Goal: Complete application form

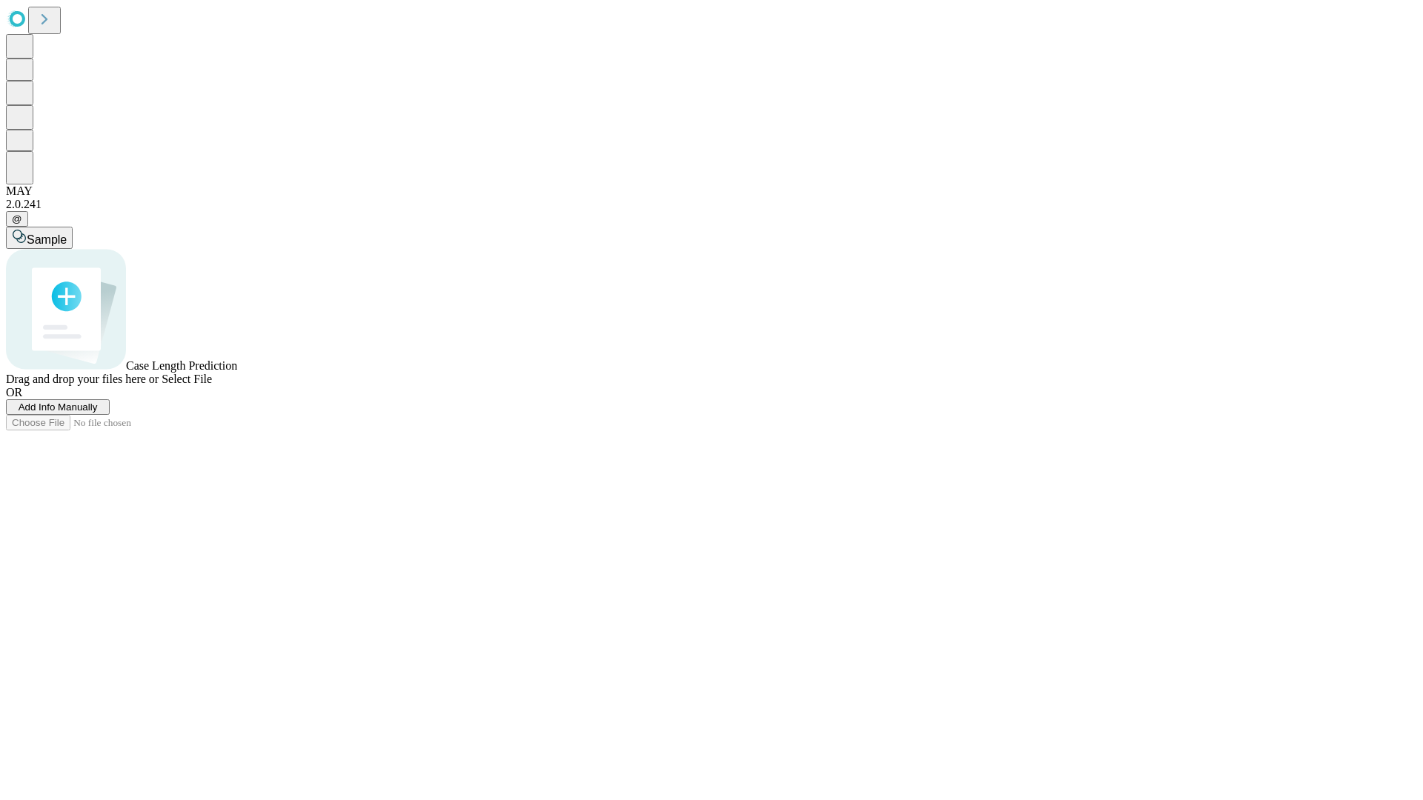
click at [98, 413] on span "Add Info Manually" at bounding box center [58, 407] width 79 height 11
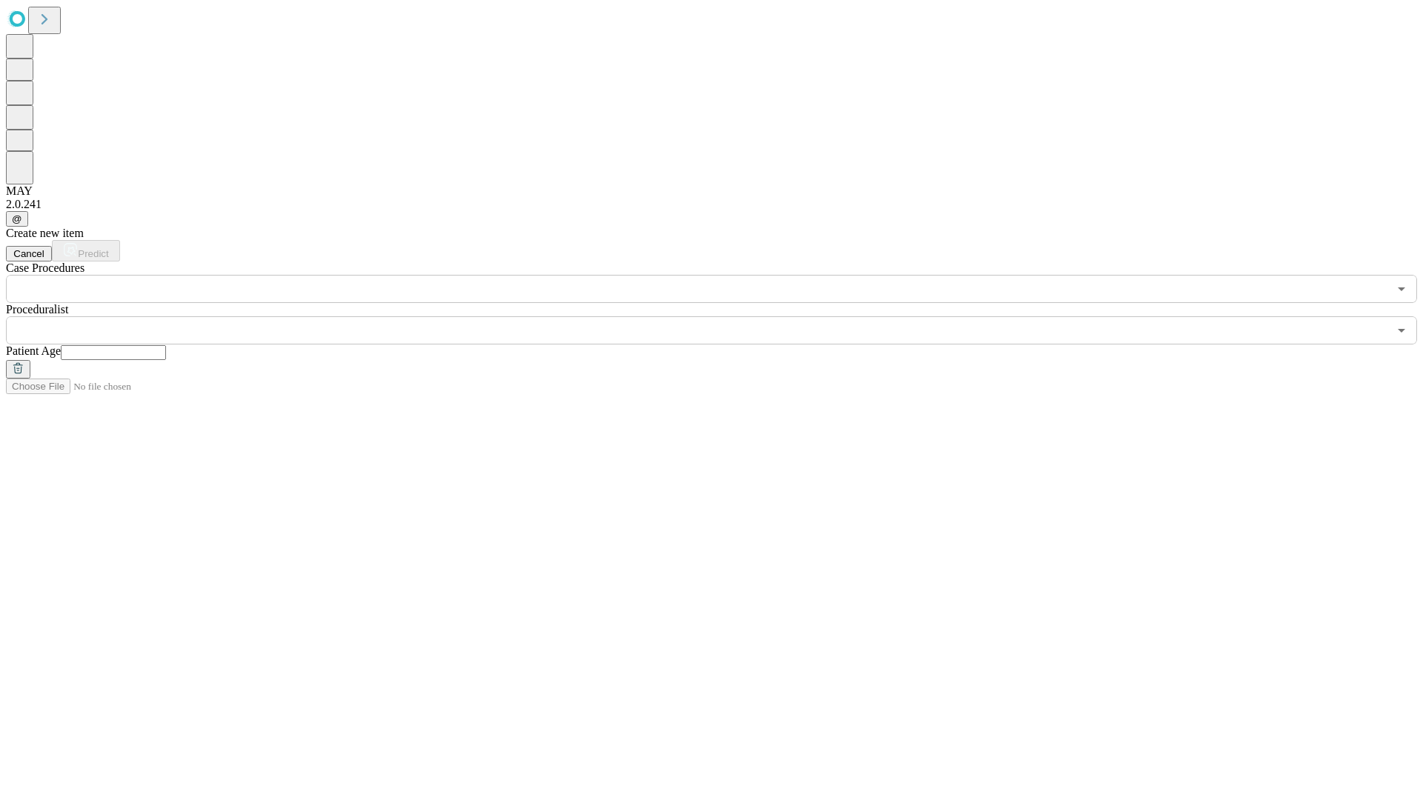
click at [166, 345] on input "text" at bounding box center [113, 352] width 105 height 15
type input "**"
click at [722, 316] on input "text" at bounding box center [697, 330] width 1382 height 28
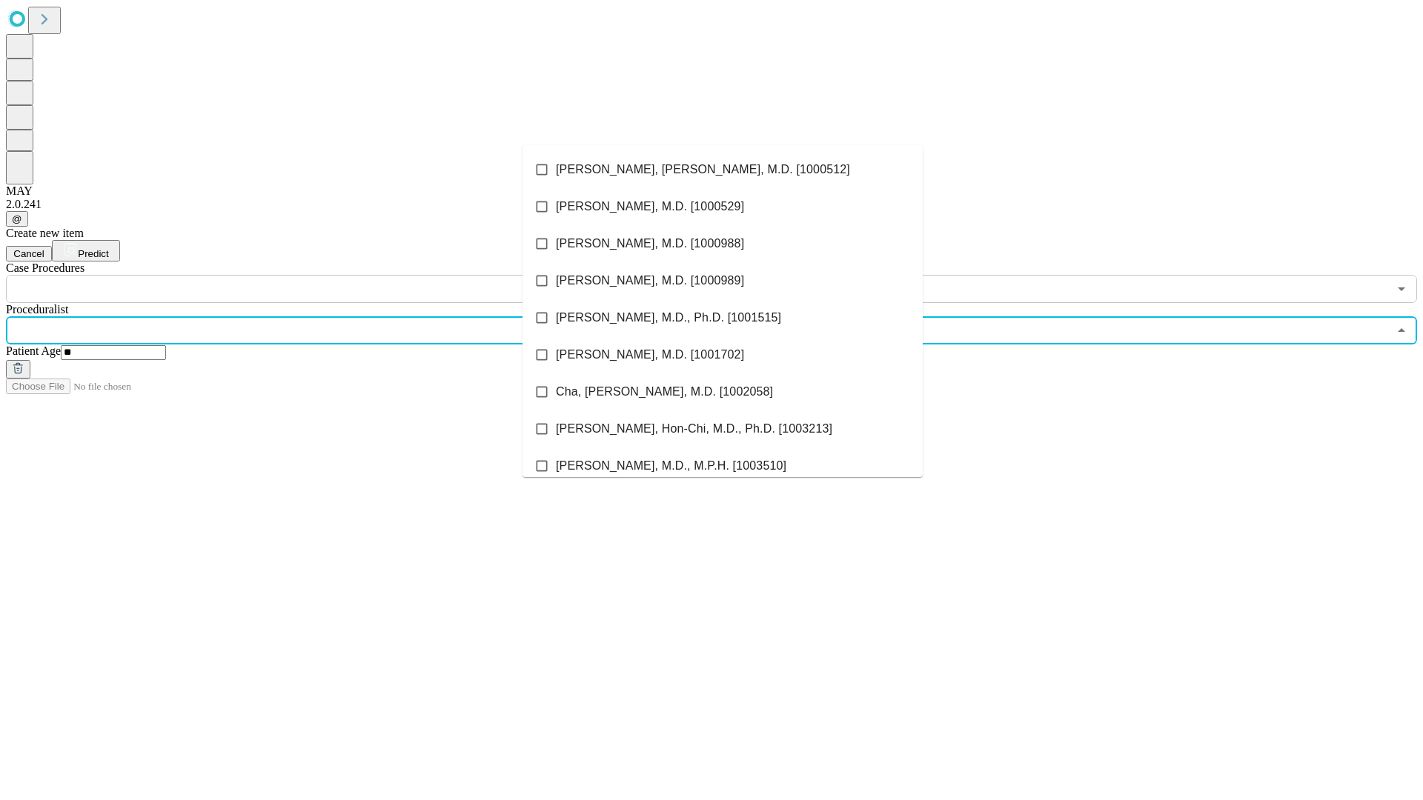
click at [723, 170] on li "[PERSON_NAME], [PERSON_NAME], M.D. [1000512]" at bounding box center [722, 169] width 400 height 37
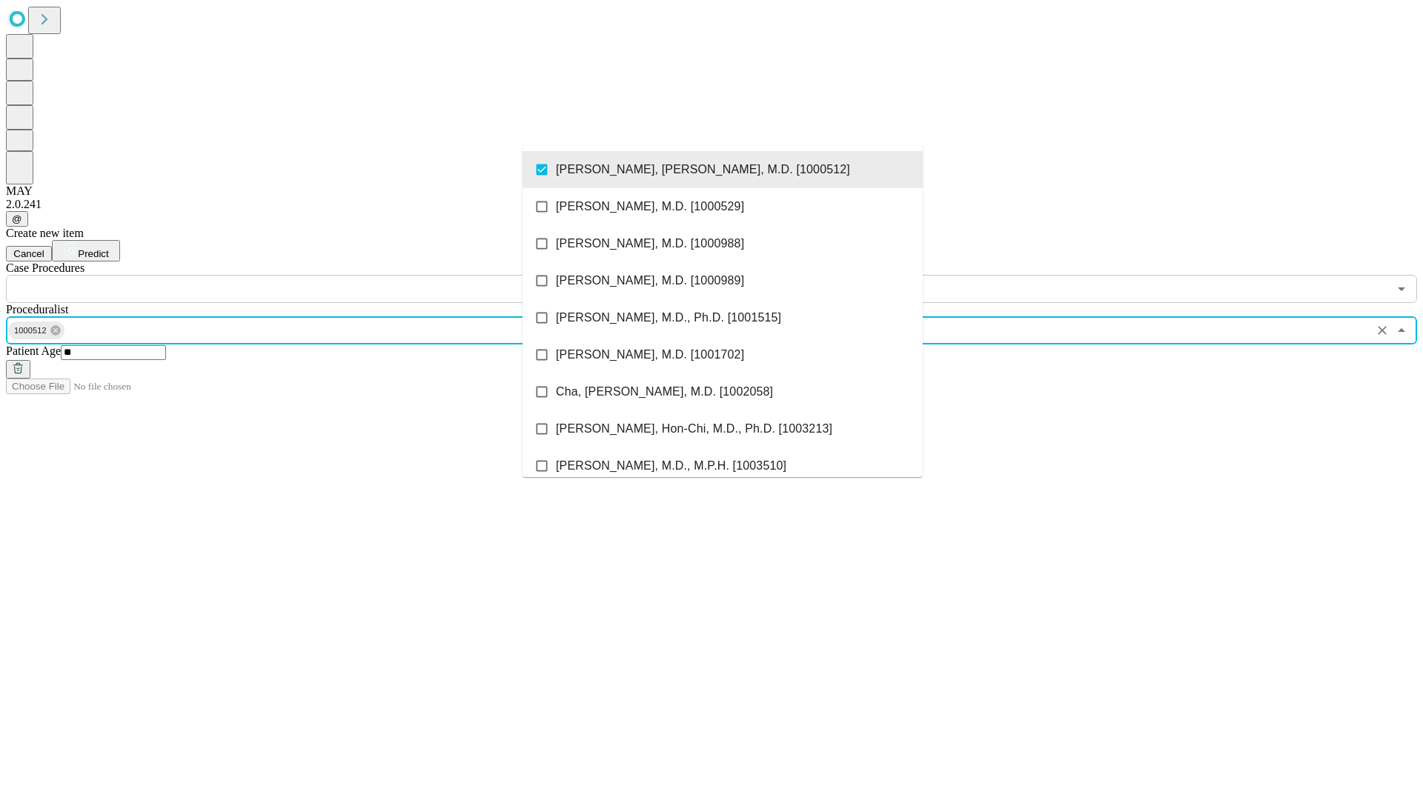
click at [311, 275] on input "text" at bounding box center [697, 289] width 1382 height 28
